Goal: Task Accomplishment & Management: Use online tool/utility

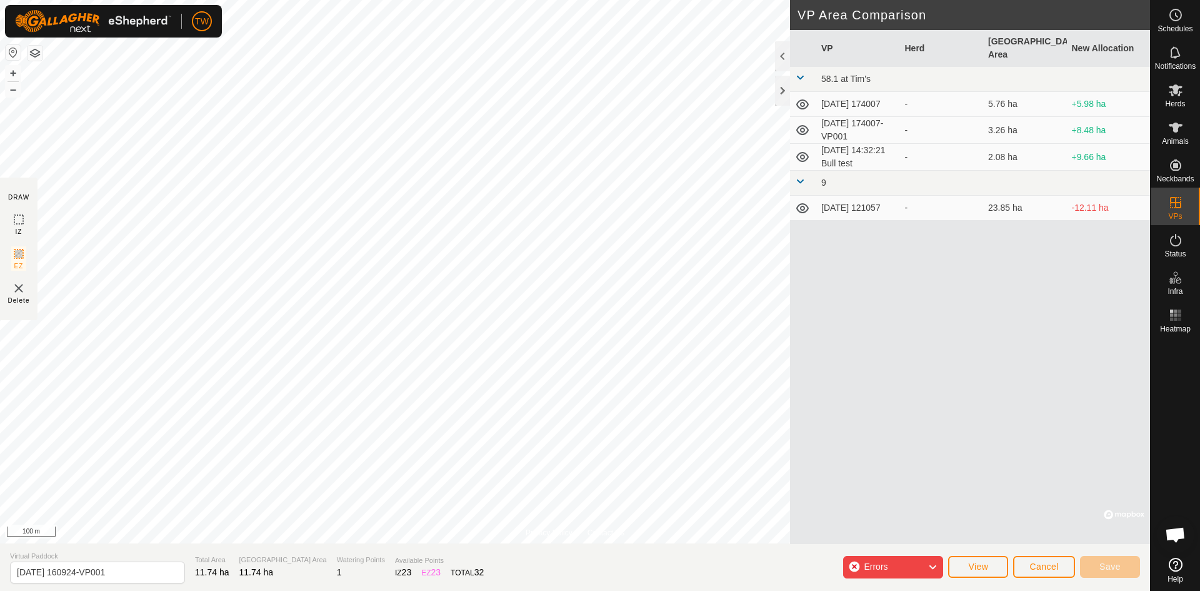
click at [853, 568] on div "Errors" at bounding box center [893, 567] width 100 height 23
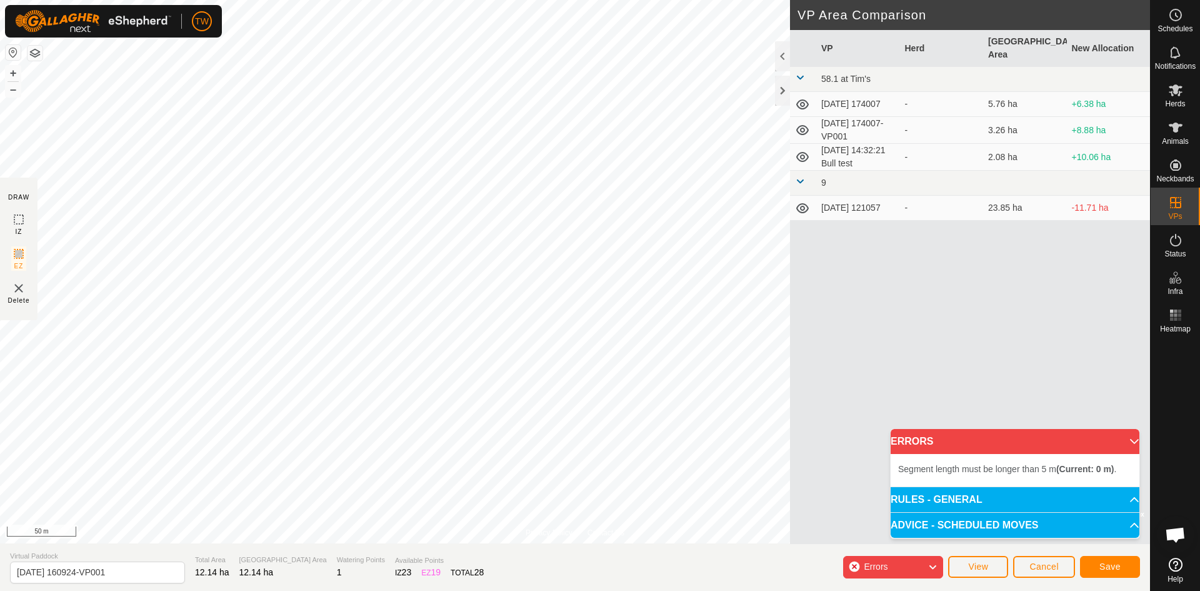
click at [20, 291] on img at bounding box center [18, 288] width 15 height 15
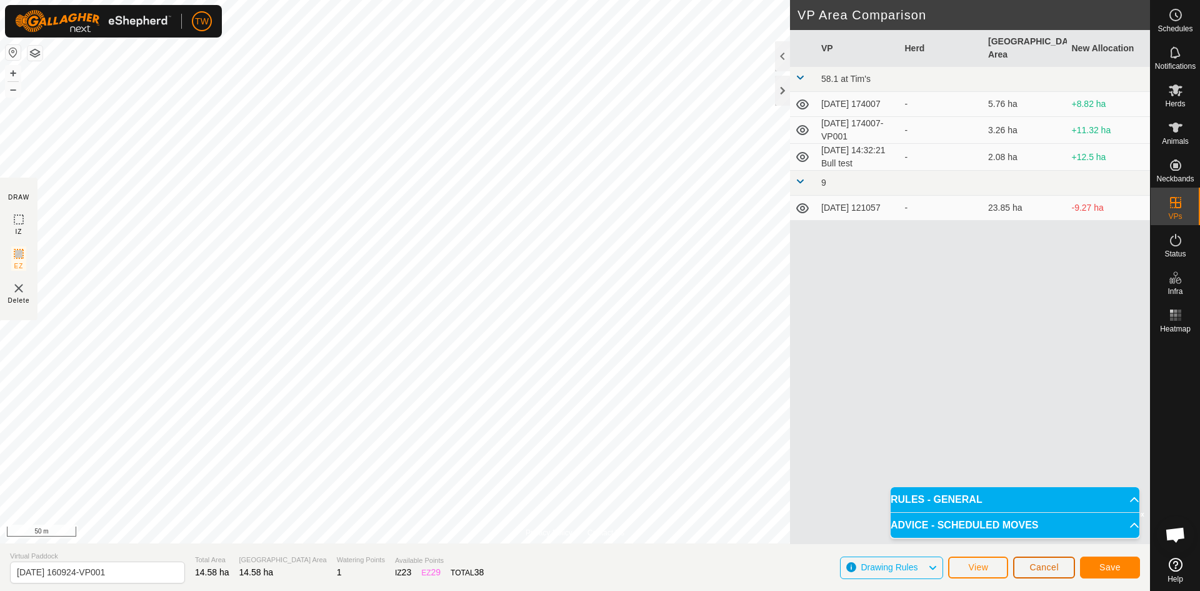
click at [1043, 567] on span "Cancel" at bounding box center [1043, 567] width 29 height 10
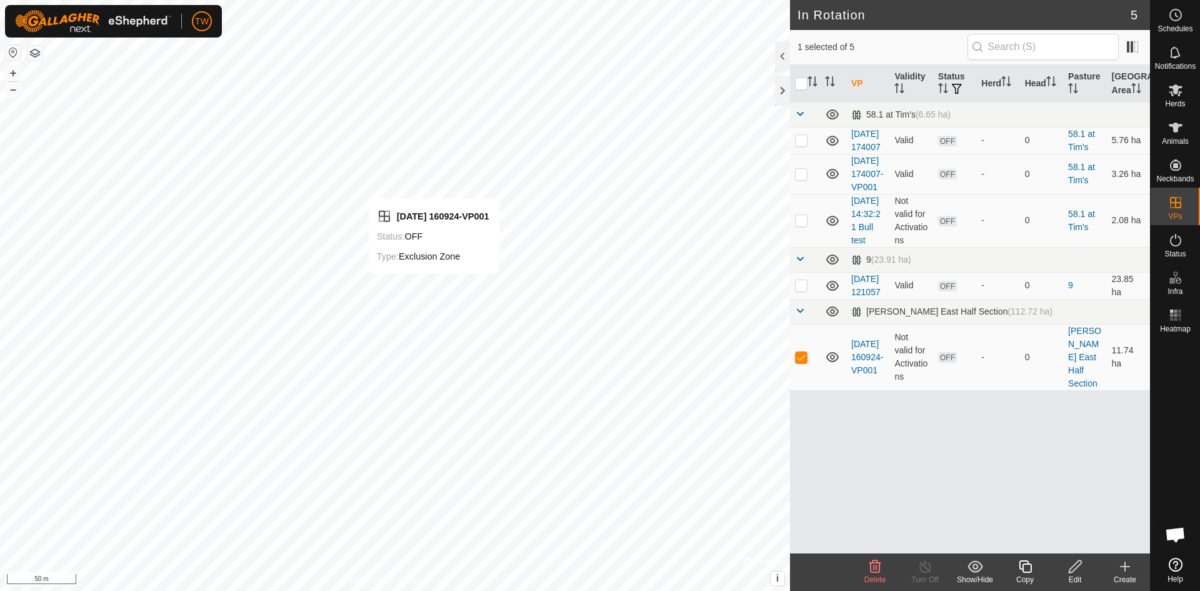
checkbox input "false"
click at [861, 390] on td "[DATE] 160924-VP001" at bounding box center [867, 357] width 43 height 66
click at [864, 375] on link "[DATE] 160924-VP001" at bounding box center [867, 357] width 32 height 36
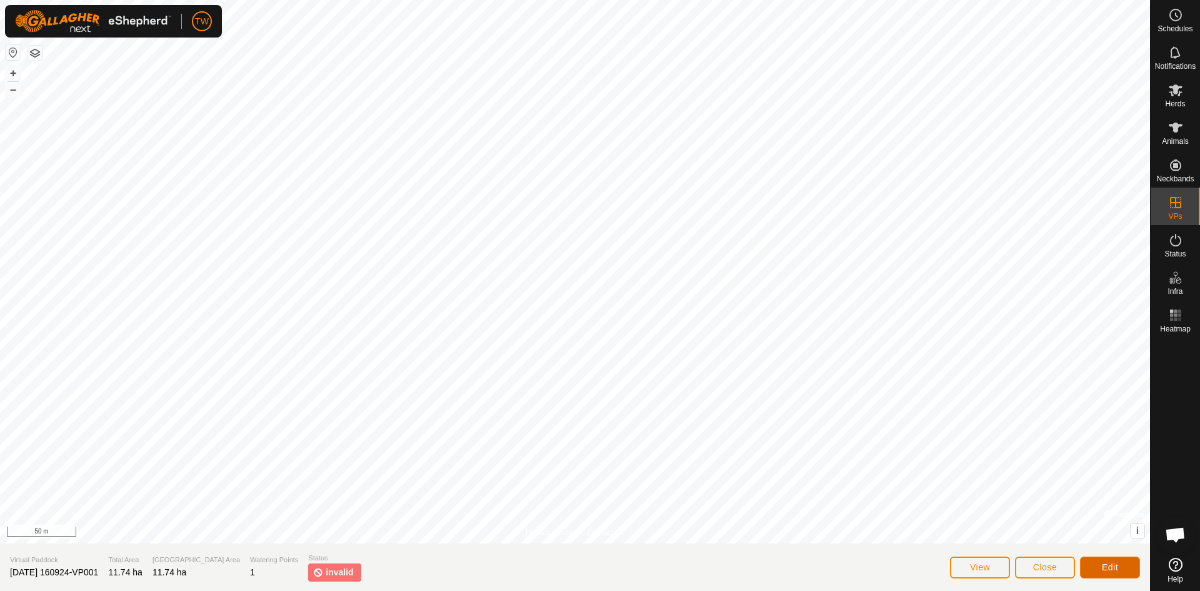
click at [1113, 568] on span "Edit" at bounding box center [1110, 567] width 16 height 10
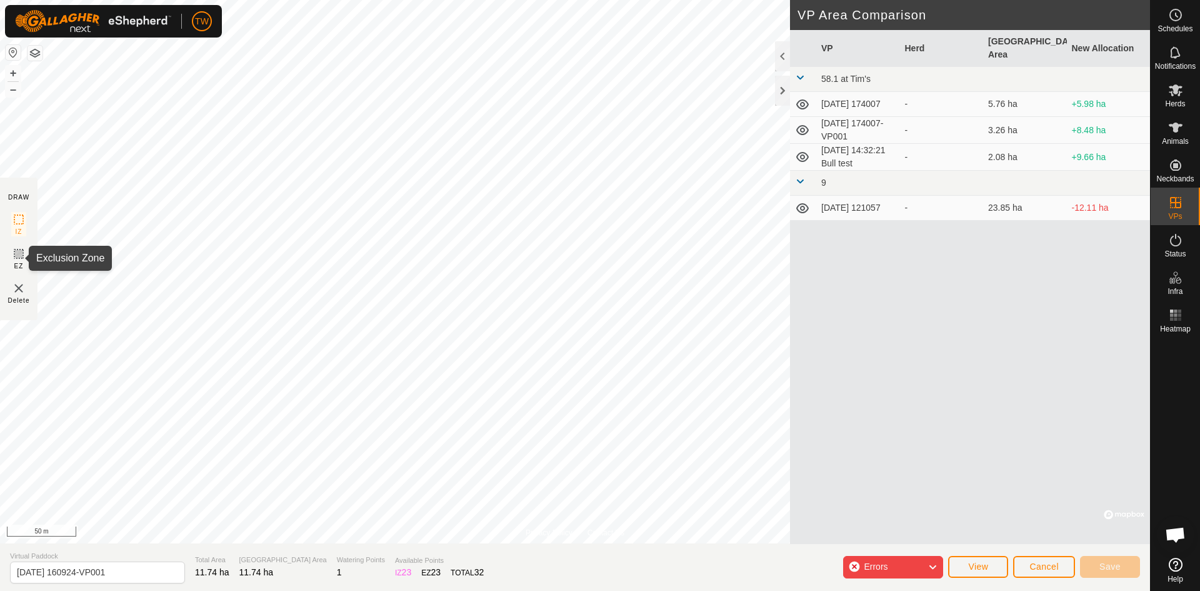
click at [19, 254] on icon at bounding box center [19, 254] width 8 height 8
click at [18, 286] on img at bounding box center [18, 288] width 15 height 15
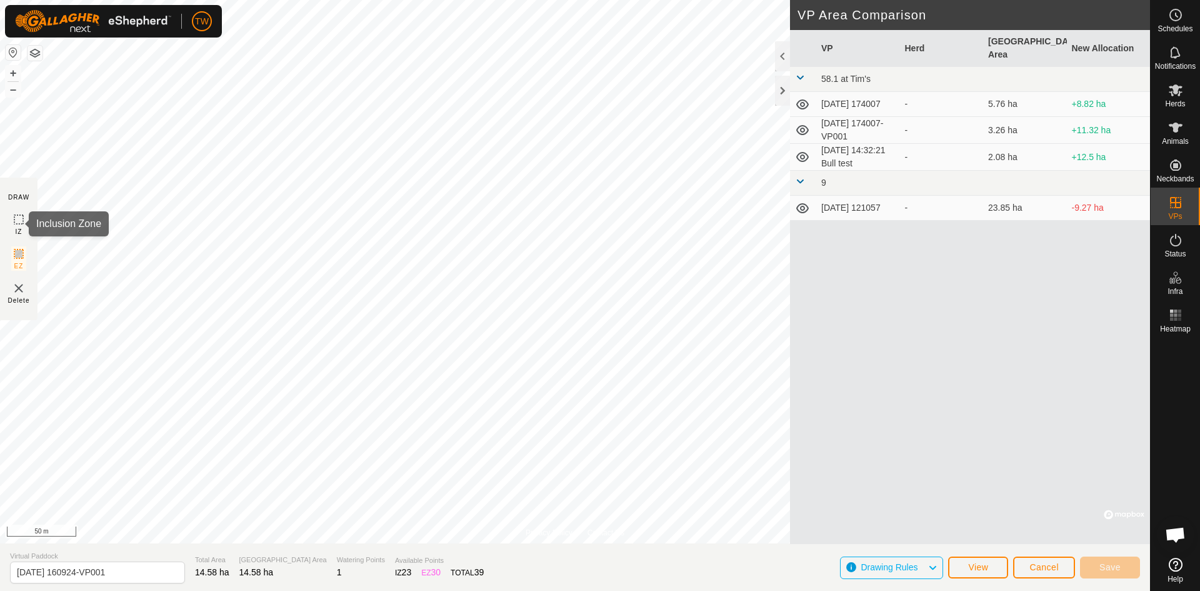
click at [20, 219] on icon at bounding box center [18, 219] width 15 height 15
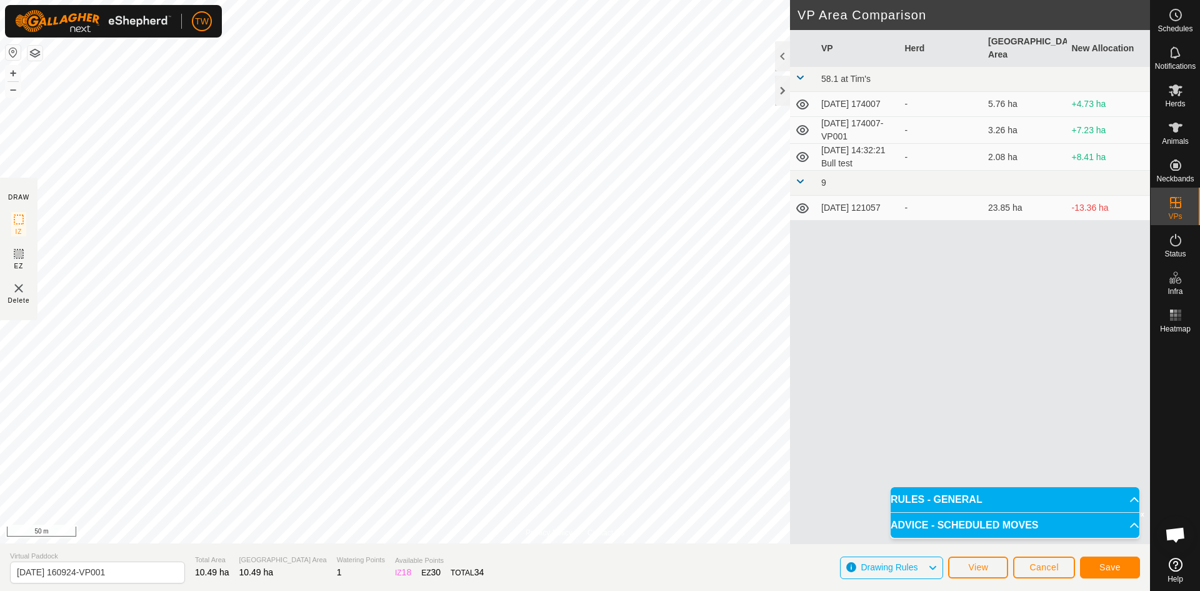
click at [1122, 493] on p-accordion-header "RULES - GENERAL" at bounding box center [1015, 499] width 249 height 25
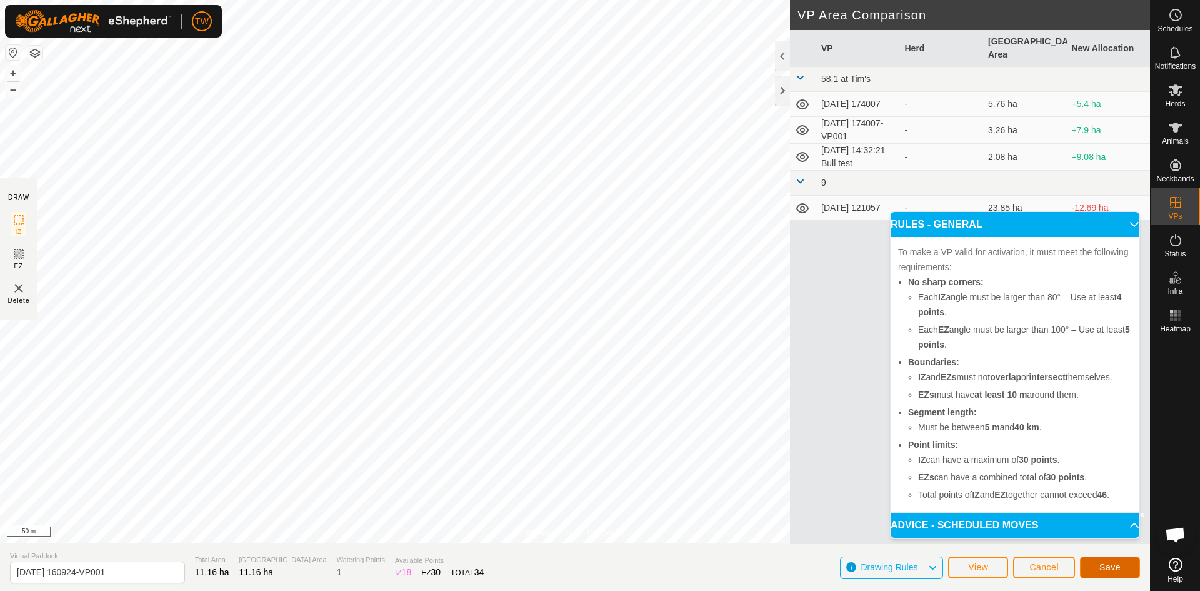
click at [1117, 570] on span "Save" at bounding box center [1109, 567] width 21 height 10
